Goal: Information Seeking & Learning: Learn about a topic

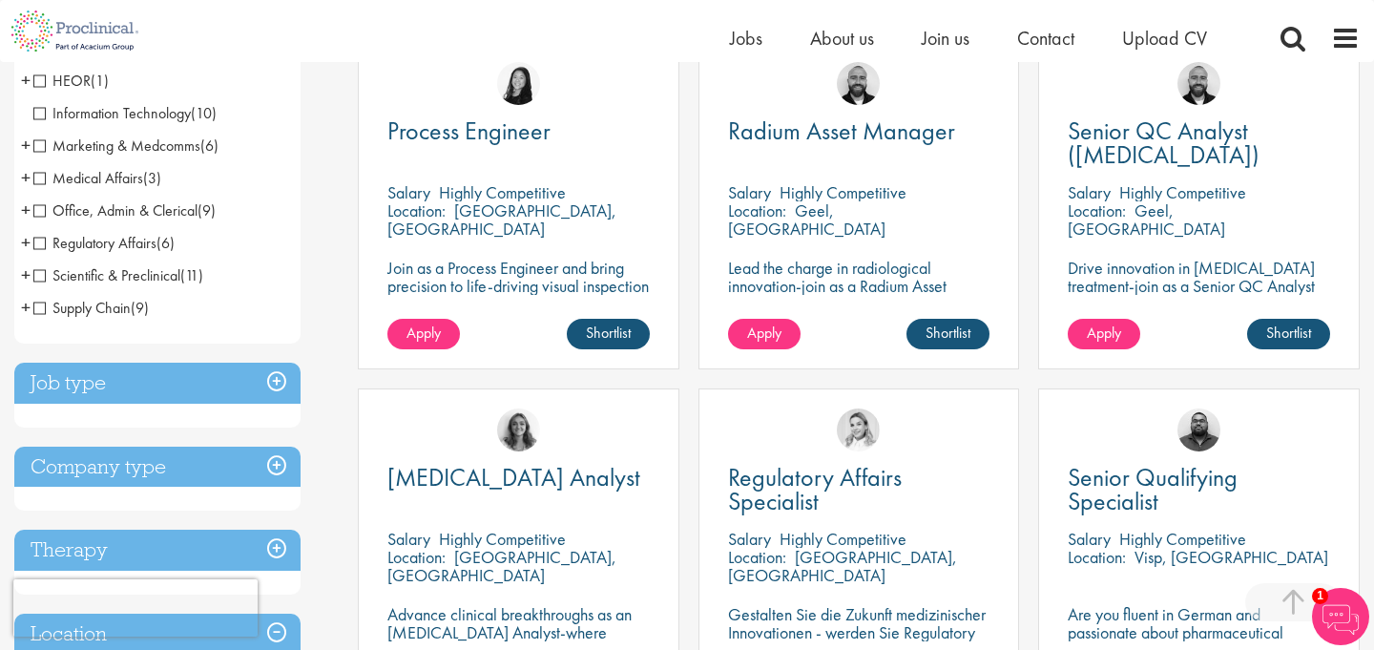
scroll to position [560, 0]
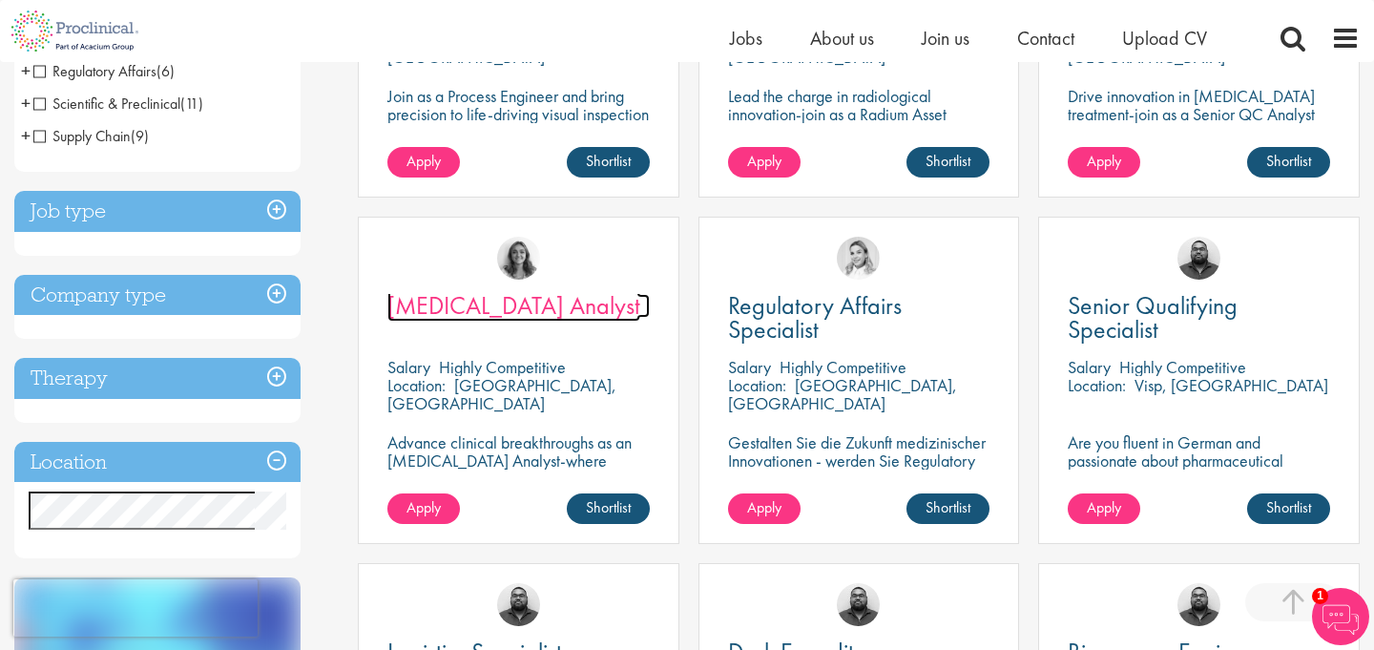
click at [518, 305] on span "[MEDICAL_DATA] Analyst" at bounding box center [513, 305] width 253 height 32
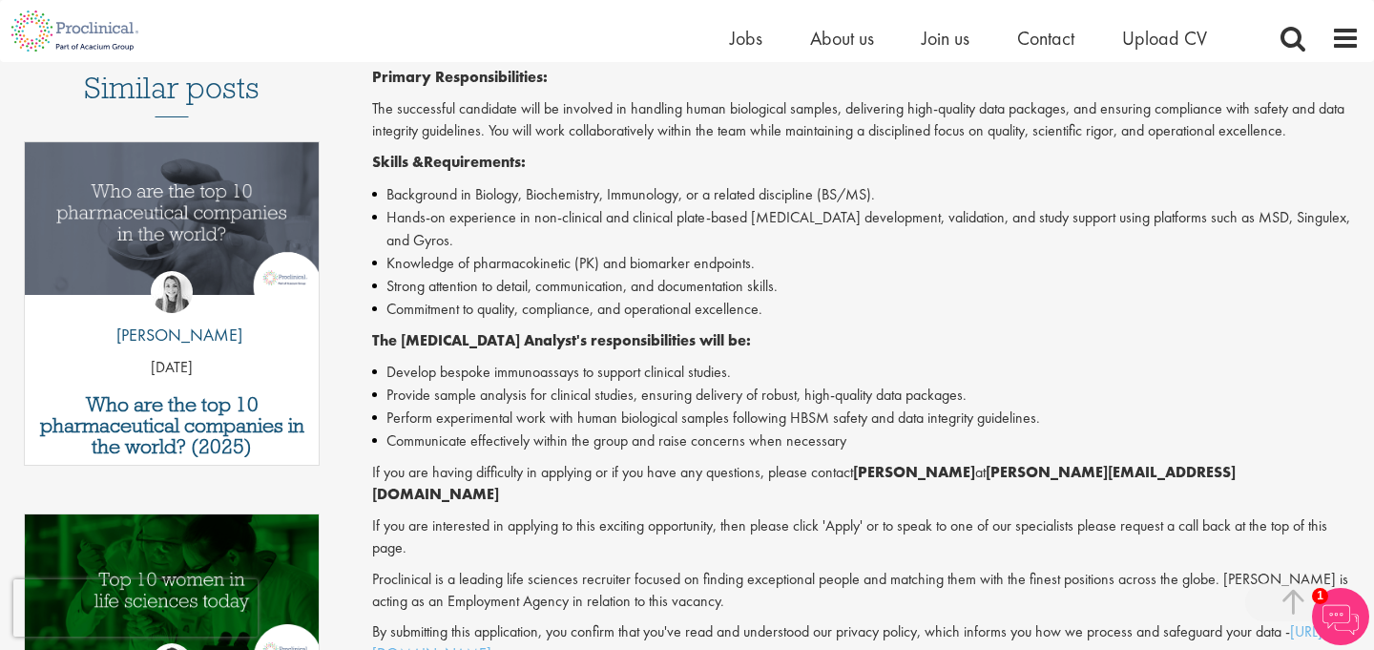
scroll to position [551, 0]
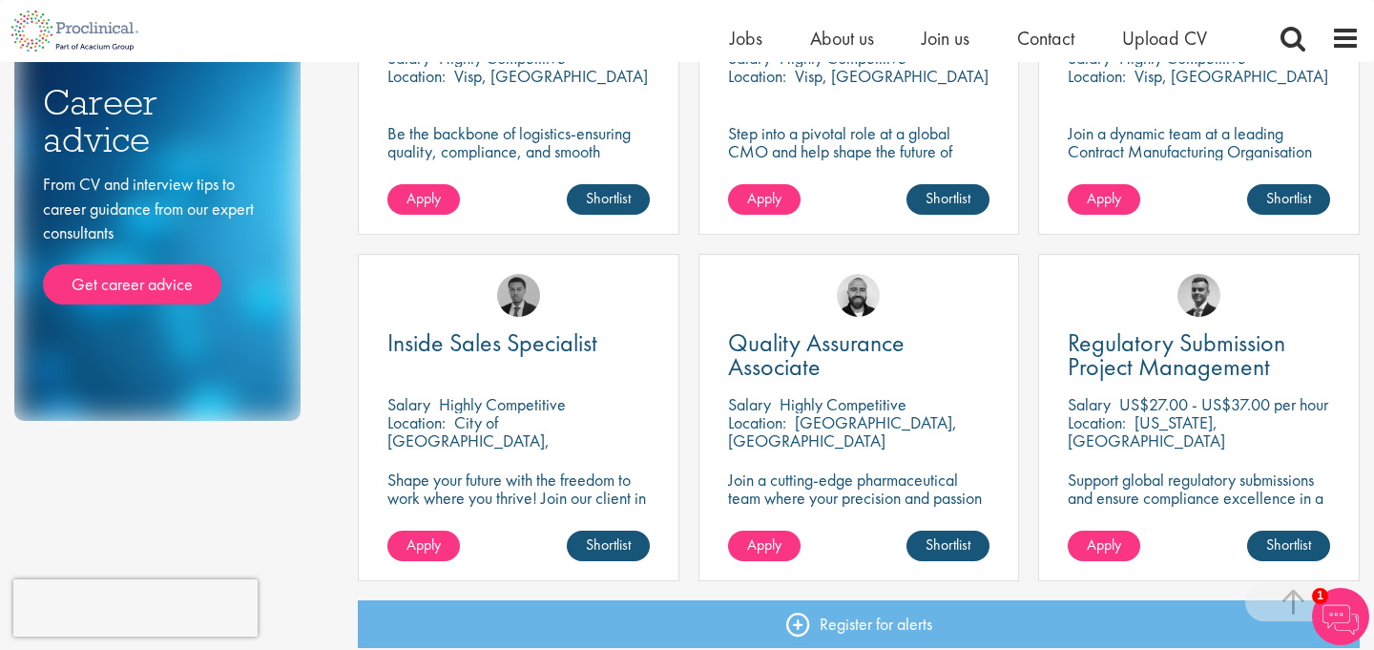
scroll to position [1215, 0]
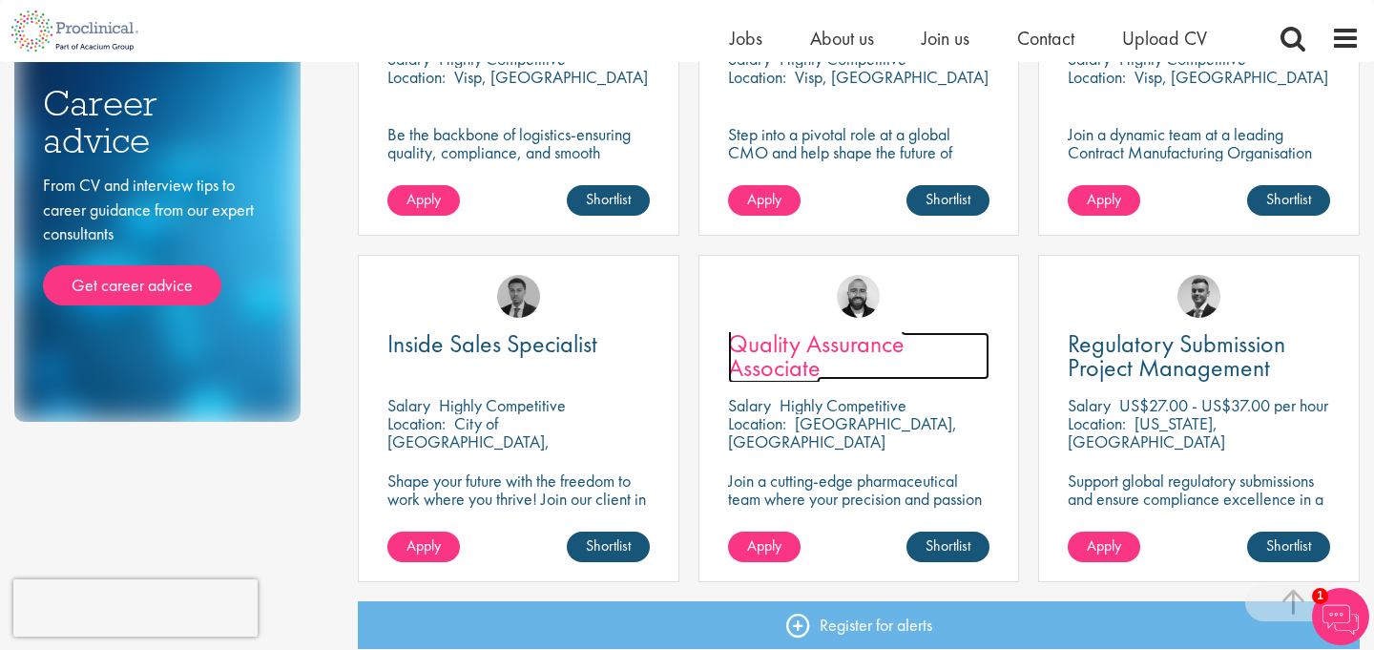
click at [793, 363] on span "Quality Assurance Associate" at bounding box center [816, 355] width 177 height 56
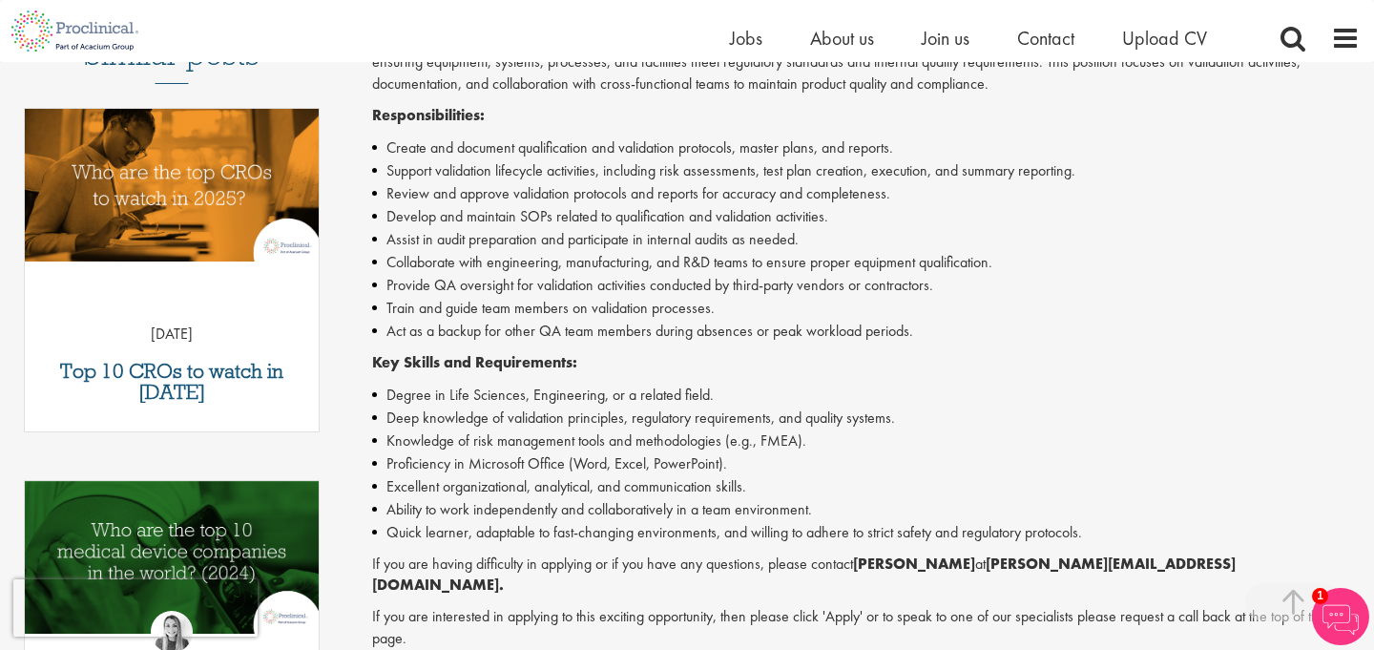
scroll to position [589, 0]
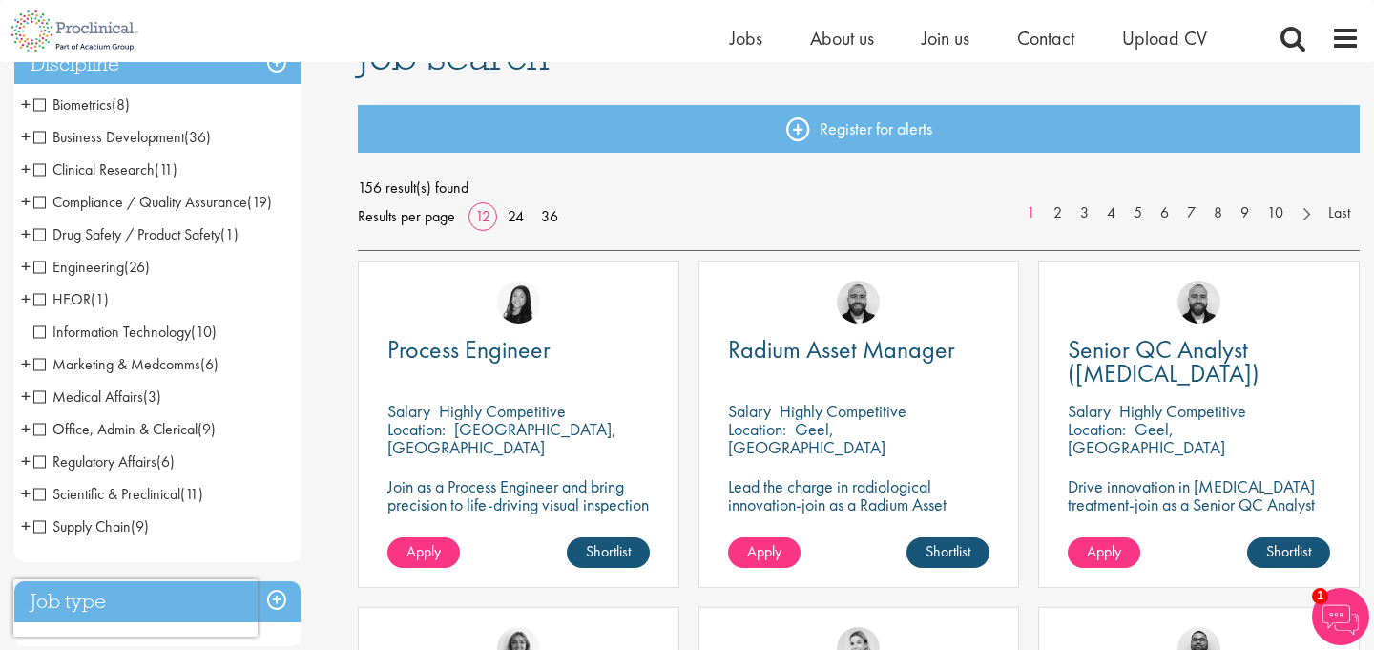
scroll to position [169, 0]
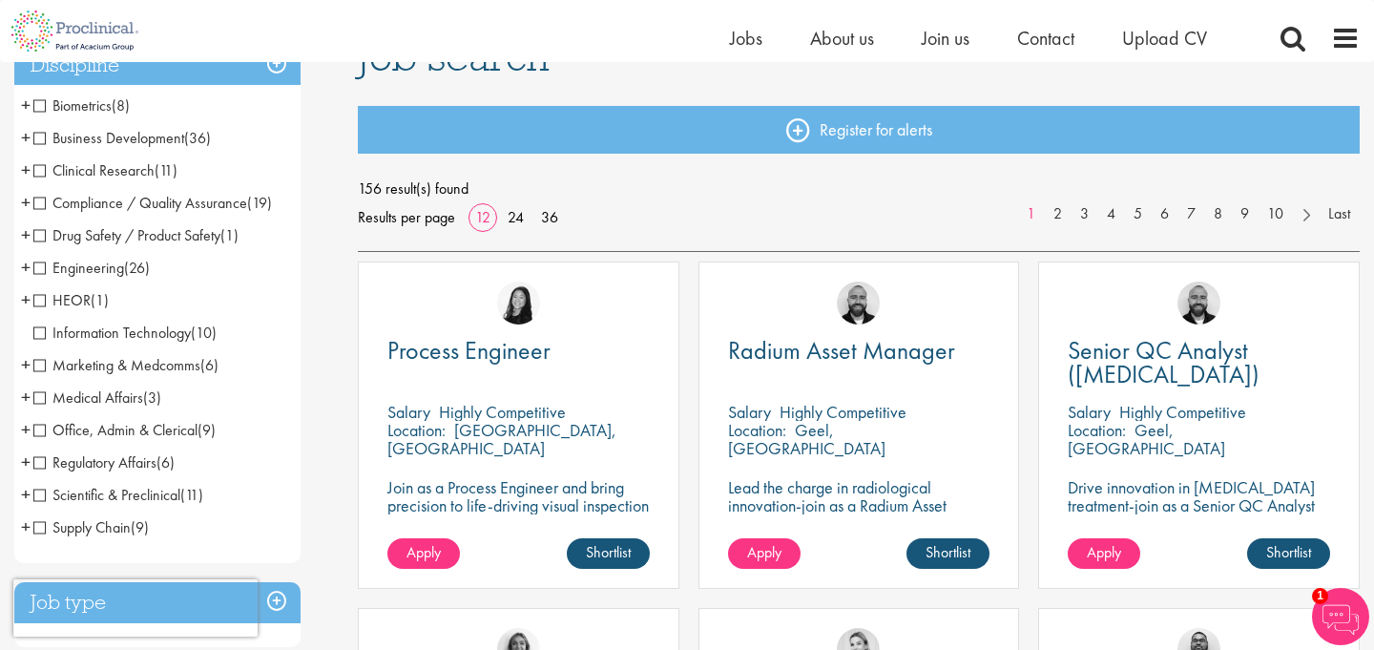
click at [42, 496] on span "Scientific & Preclinical" at bounding box center [106, 495] width 147 height 20
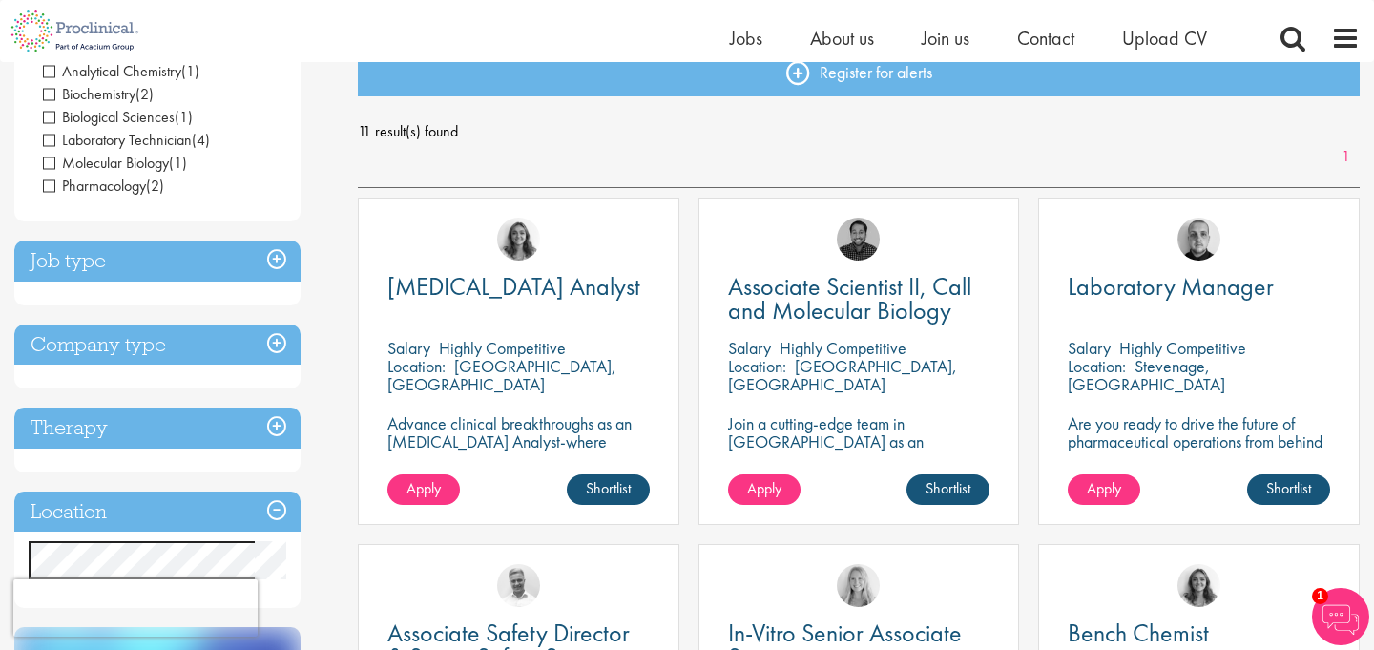
scroll to position [227, 0]
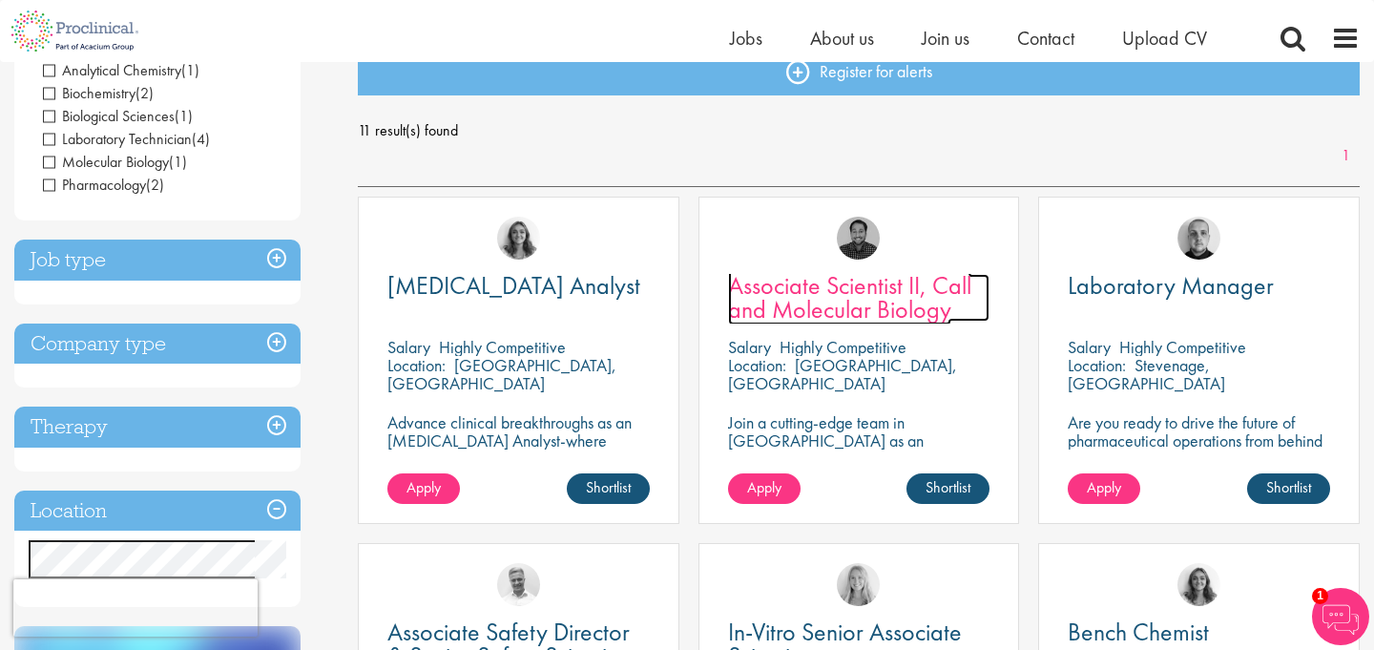
click at [884, 315] on span "Associate Scientist II, Call and Molecular Biology" at bounding box center [849, 297] width 243 height 56
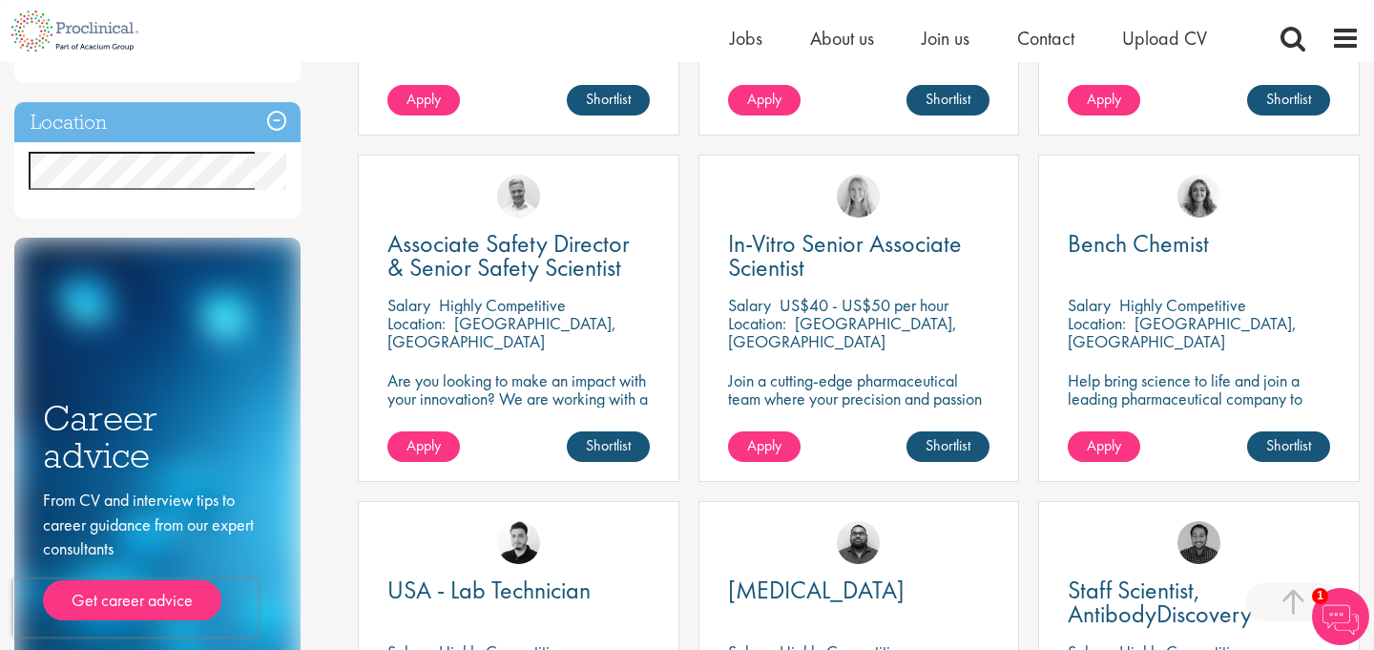
scroll to position [562, 0]
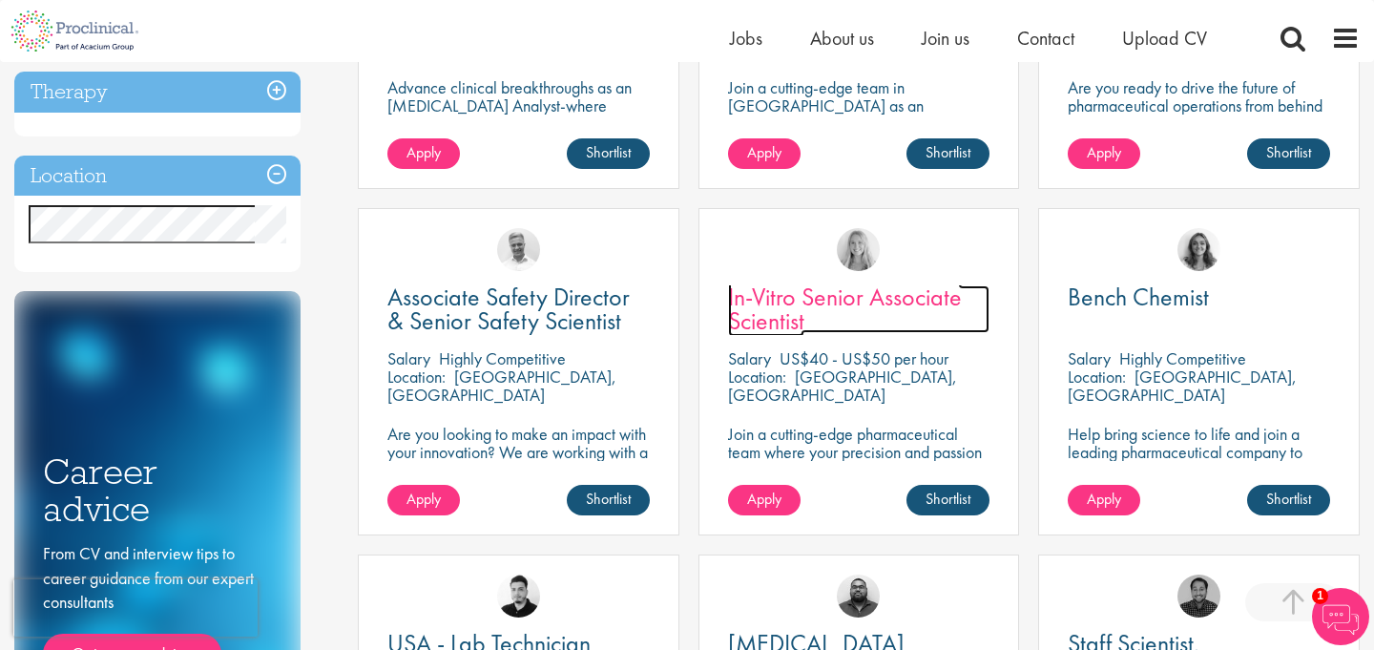
click at [789, 316] on span "In-Vitro Senior Associate Scientist" at bounding box center [845, 309] width 234 height 56
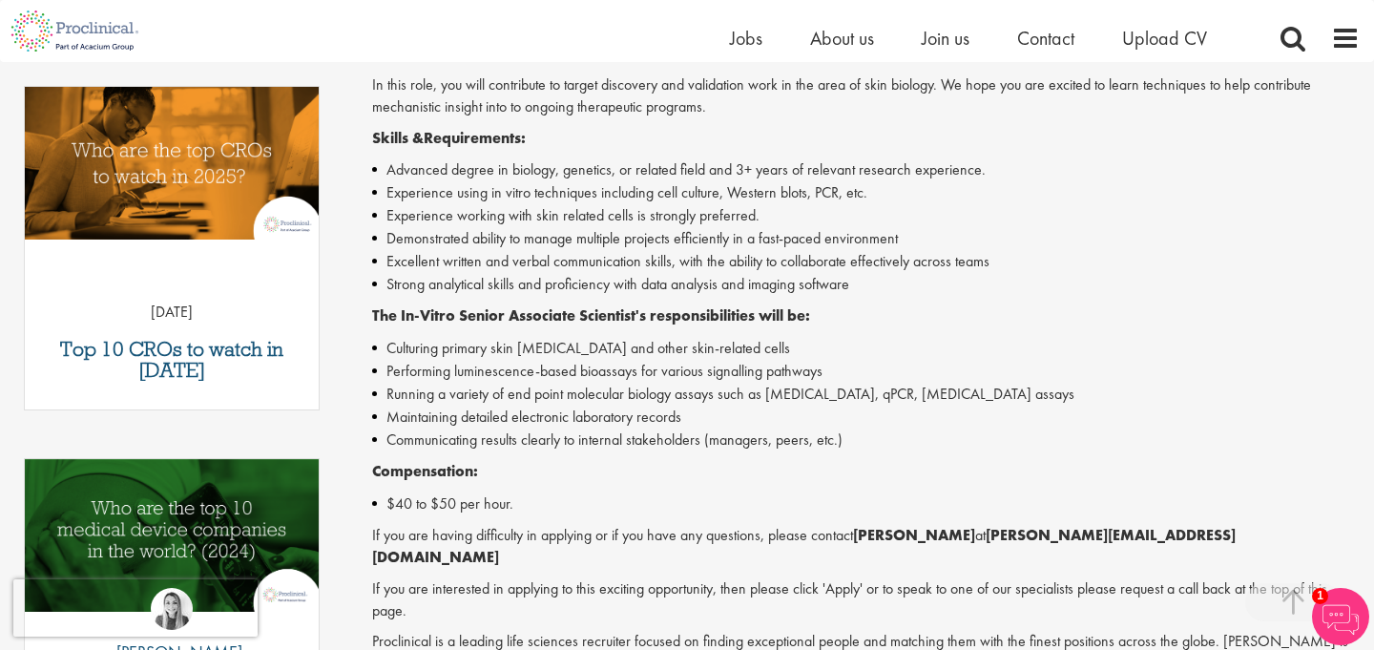
scroll to position [631, 0]
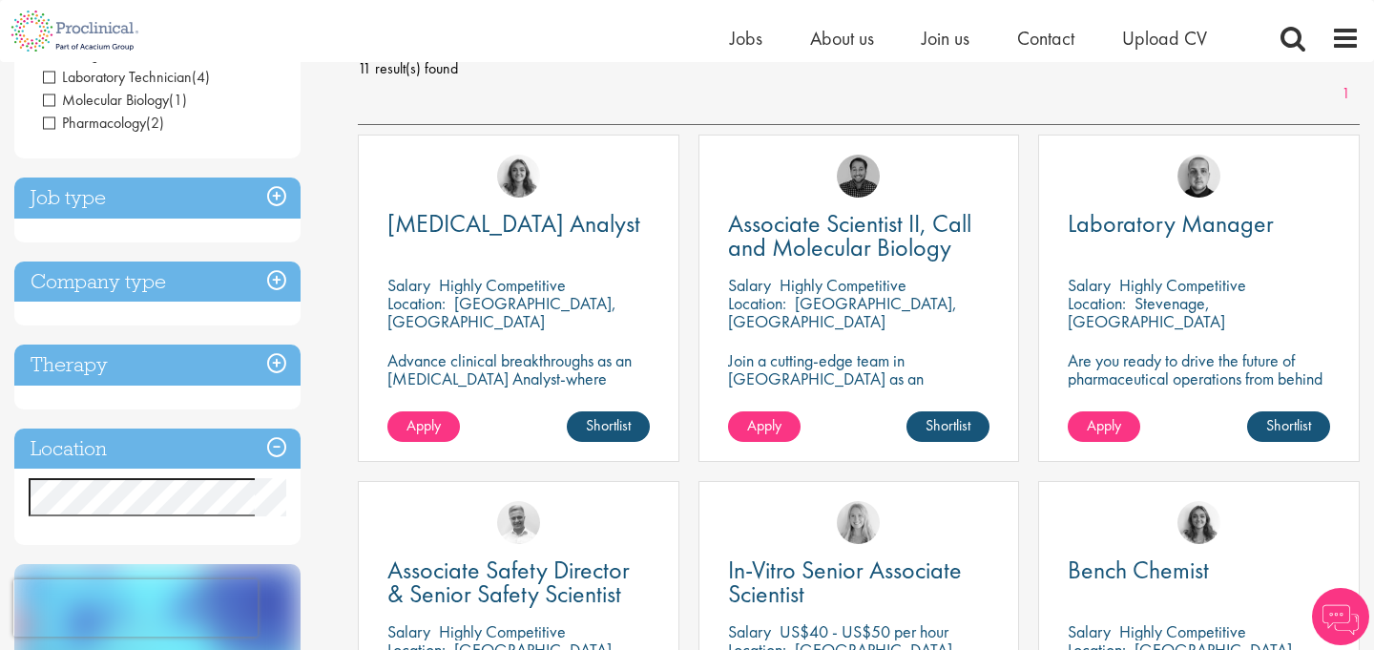
scroll to position [294, 0]
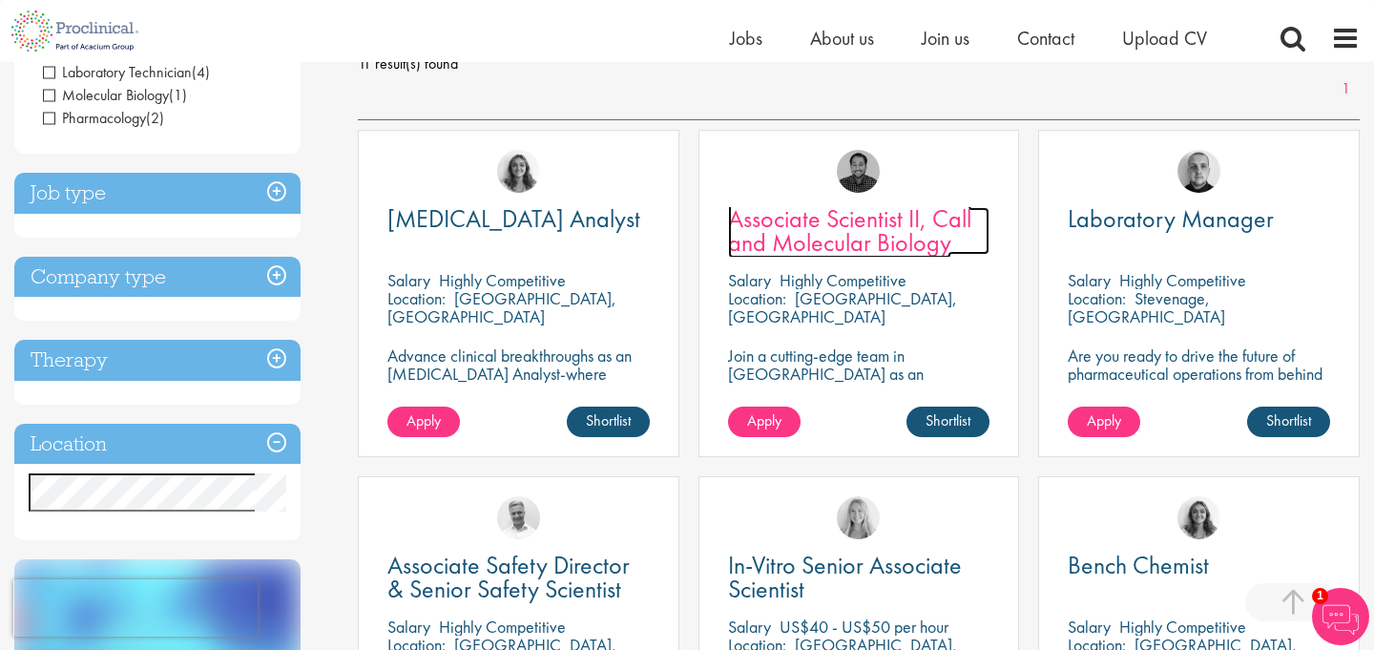
click at [847, 253] on span "Associate Scientist II, Call and Molecular Biology" at bounding box center [849, 230] width 243 height 56
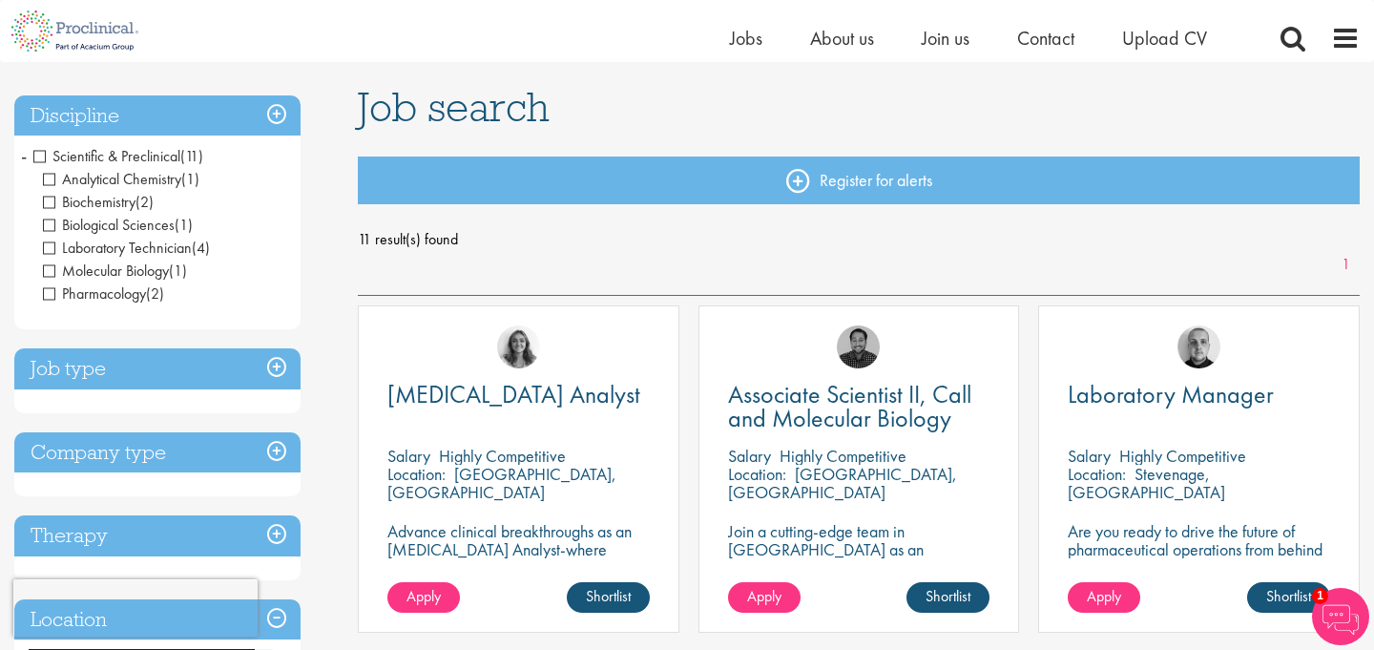
scroll to position [95, 0]
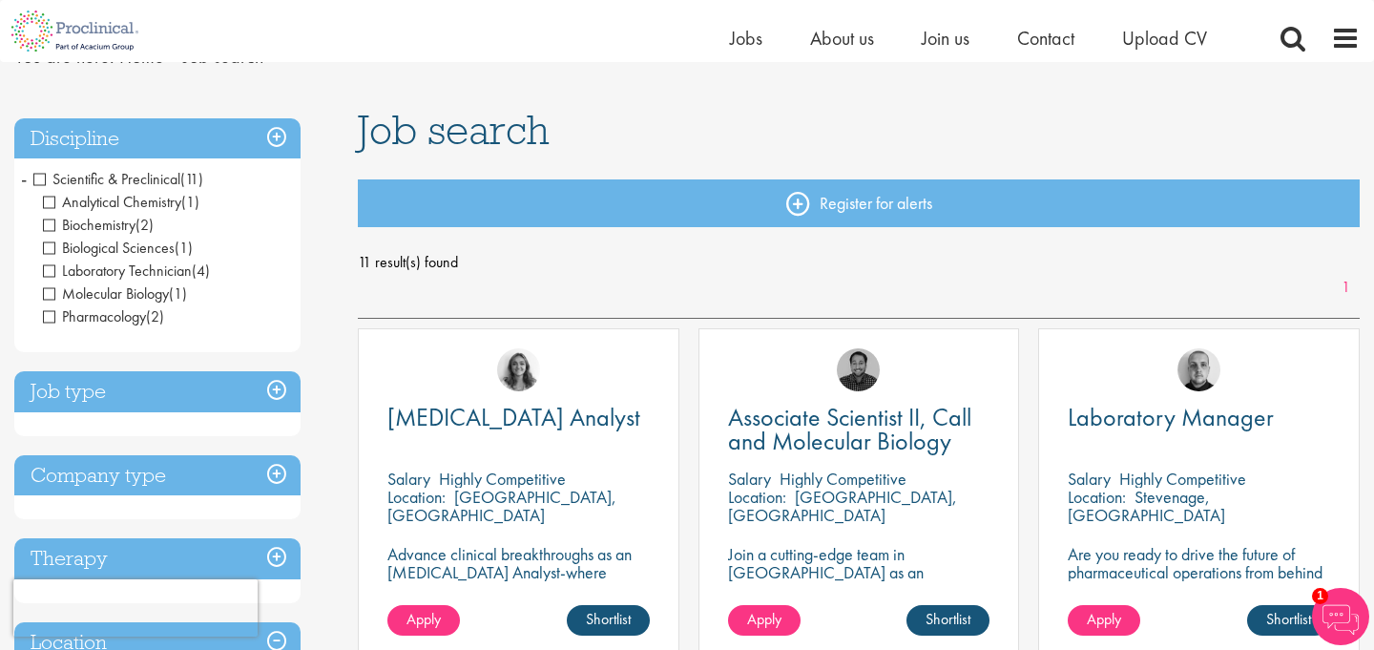
click at [271, 388] on h3 "Job type" at bounding box center [157, 391] width 286 height 41
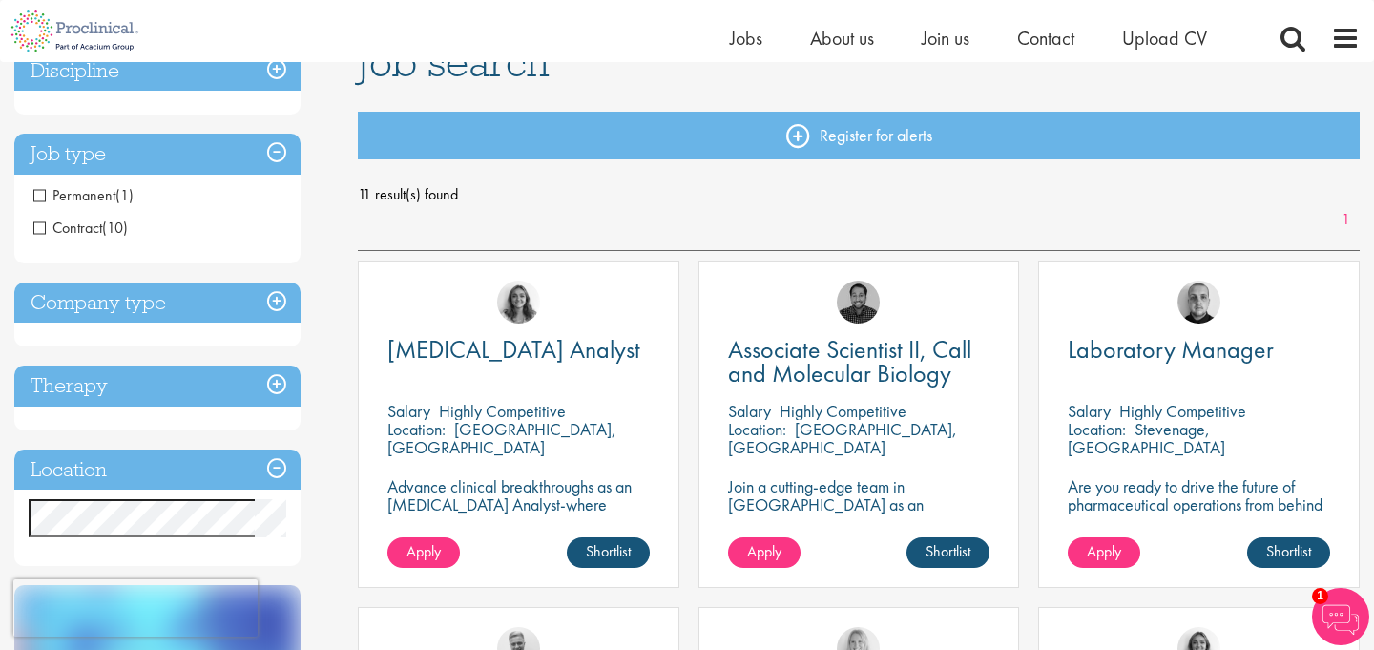
scroll to position [177, 0]
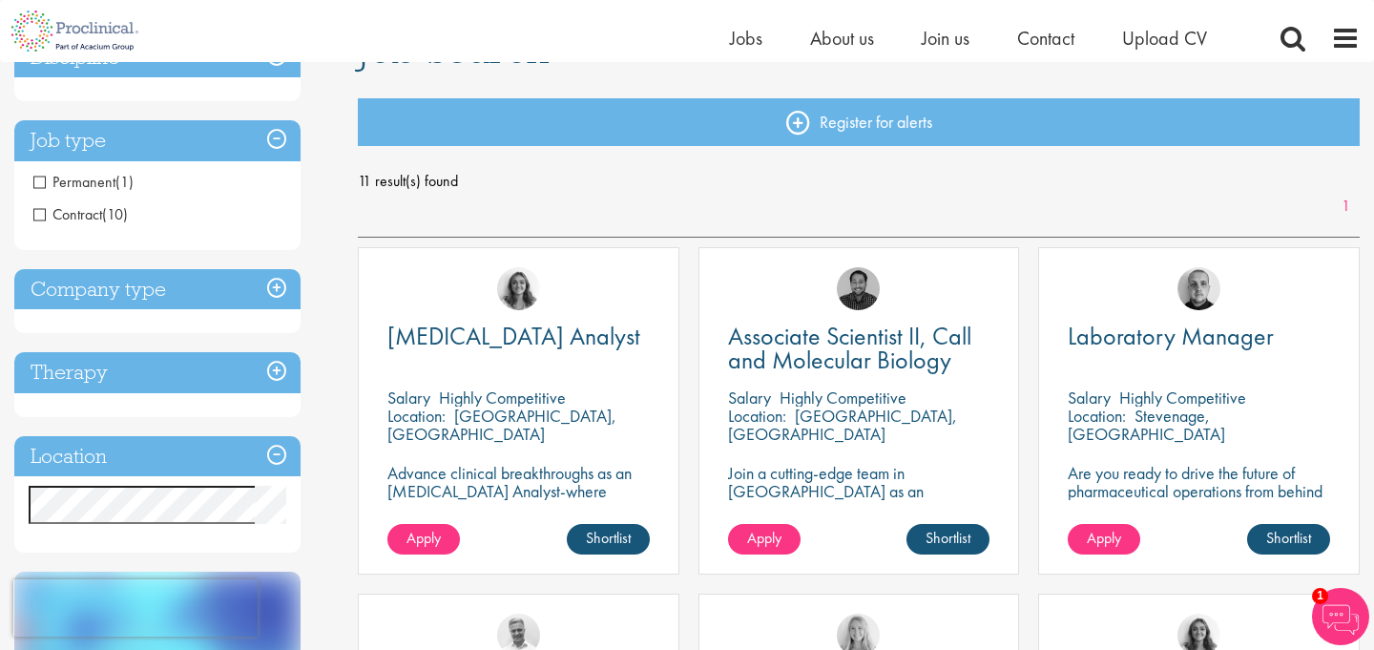
click at [270, 291] on h3 "Company type" at bounding box center [157, 289] width 286 height 41
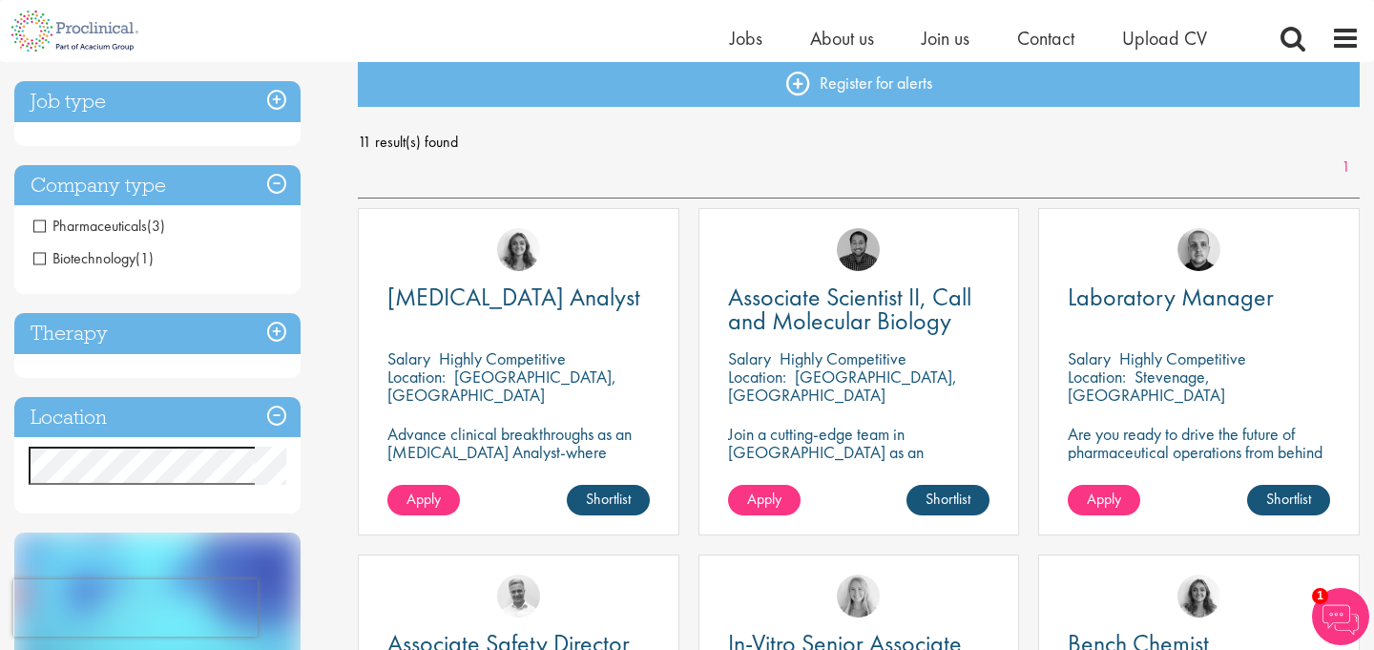
scroll to position [227, 0]
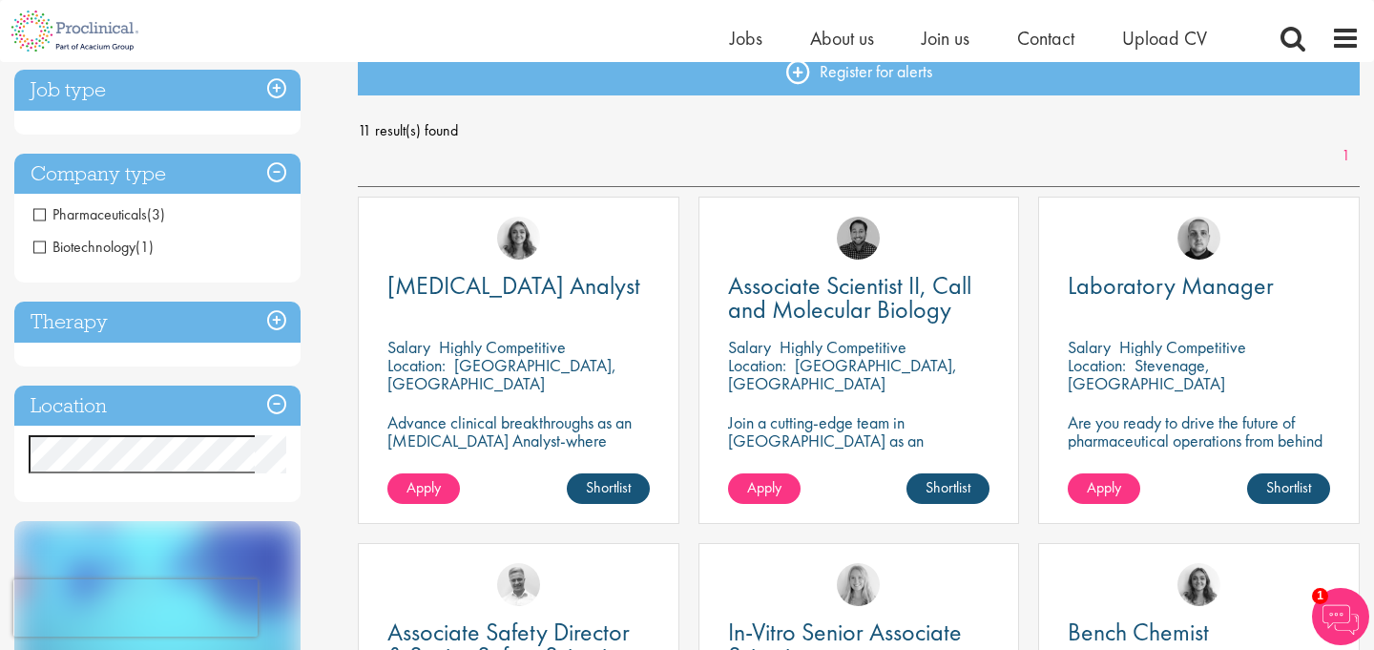
click at [275, 320] on h3 "Therapy" at bounding box center [157, 322] width 286 height 41
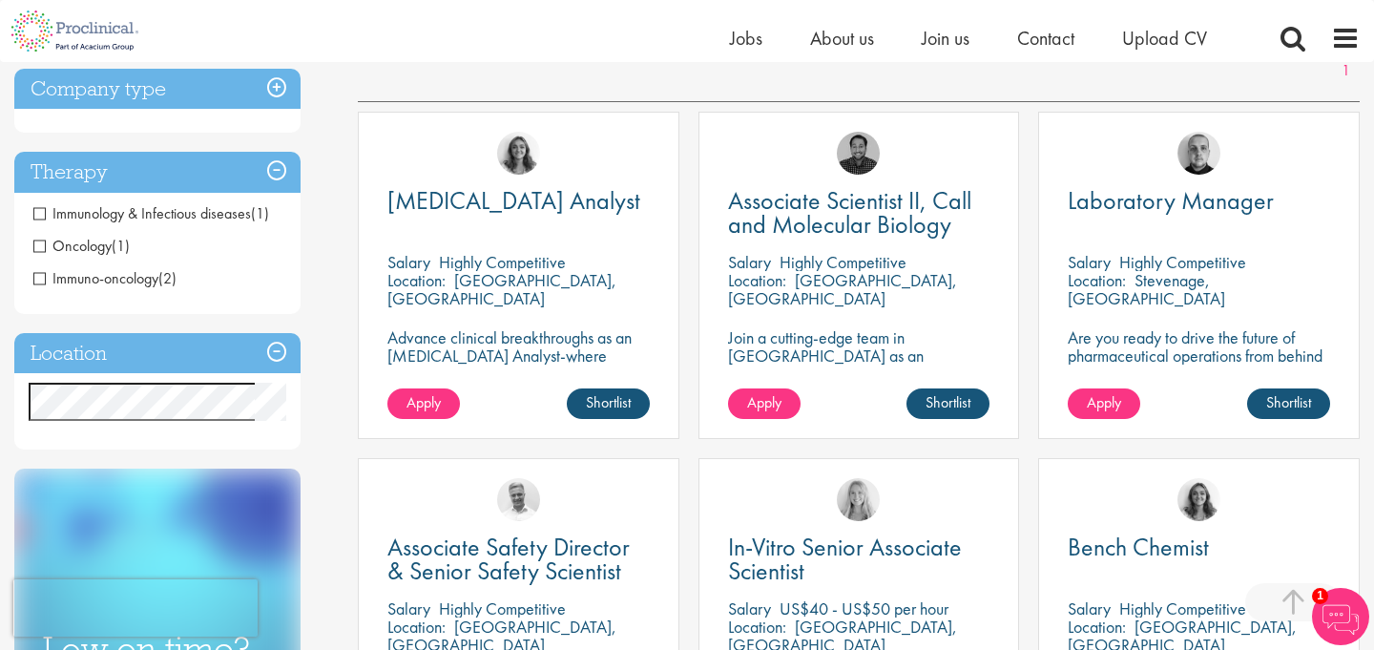
scroll to position [314, 0]
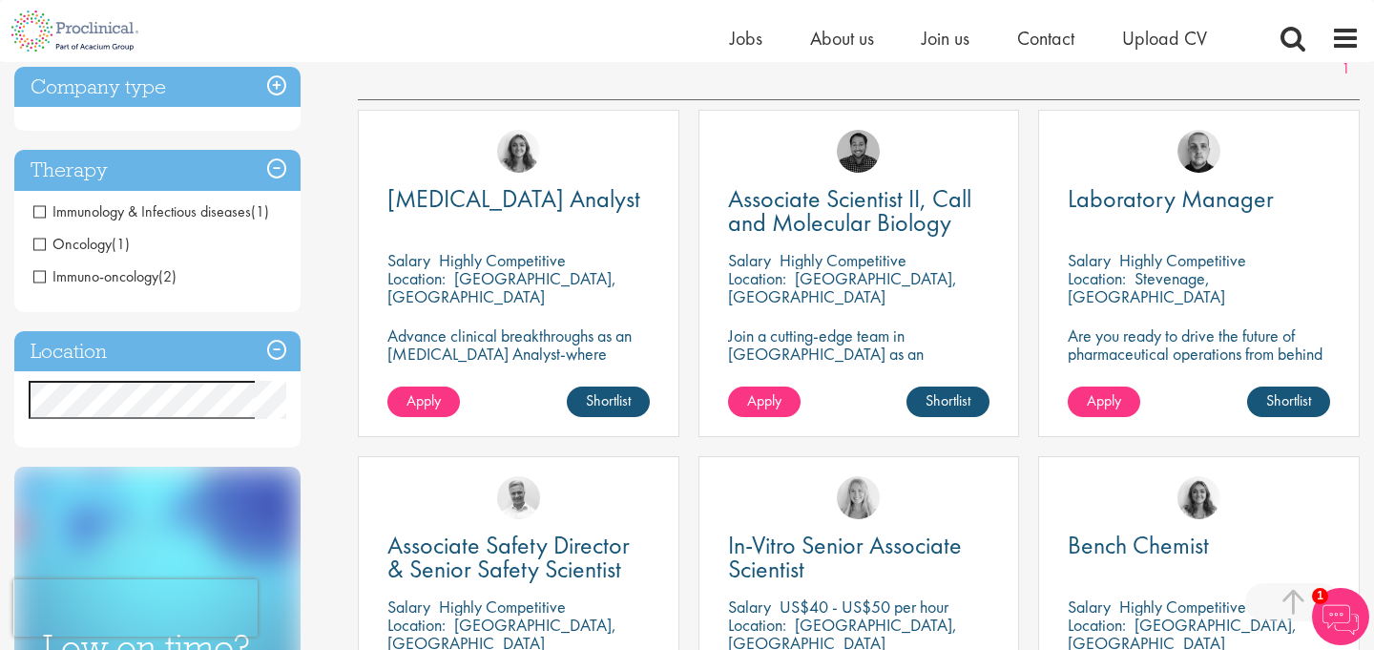
click at [278, 350] on h3 "Location" at bounding box center [157, 351] width 286 height 41
click at [271, 350] on h3 "Location" at bounding box center [157, 351] width 286 height 41
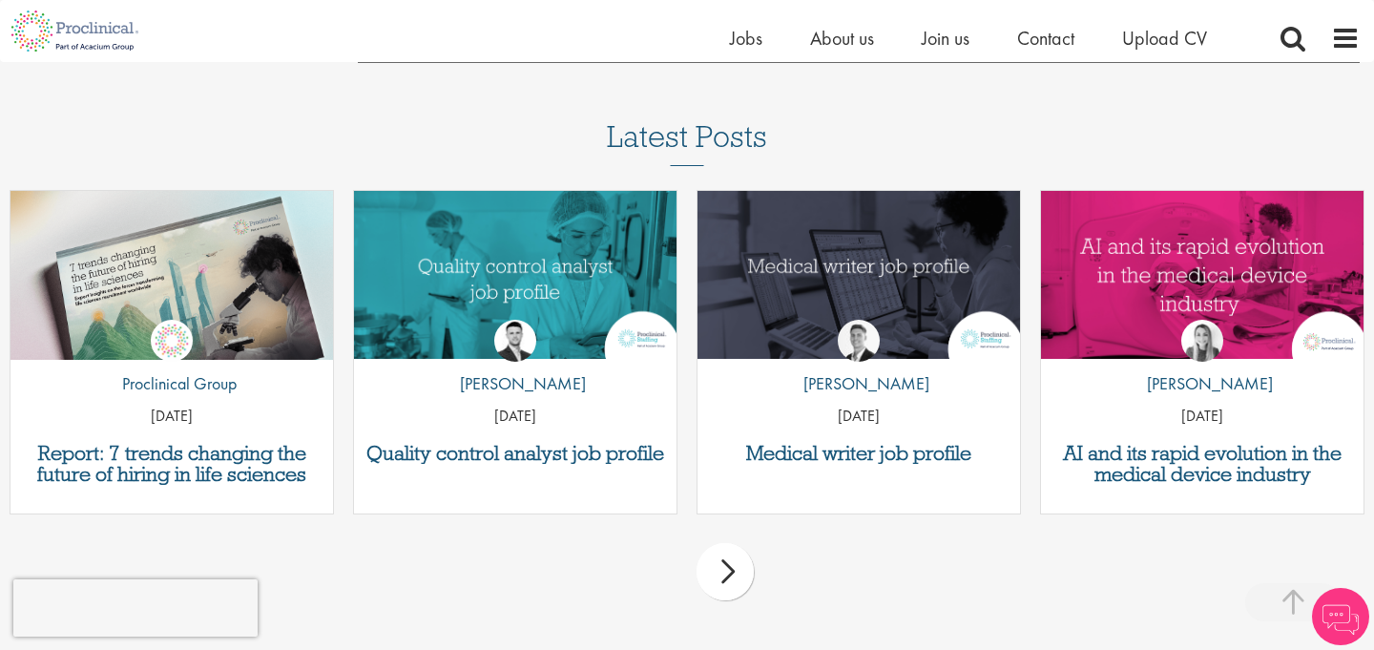
scroll to position [1891, 0]
